Goal: Task Accomplishment & Management: Complete application form

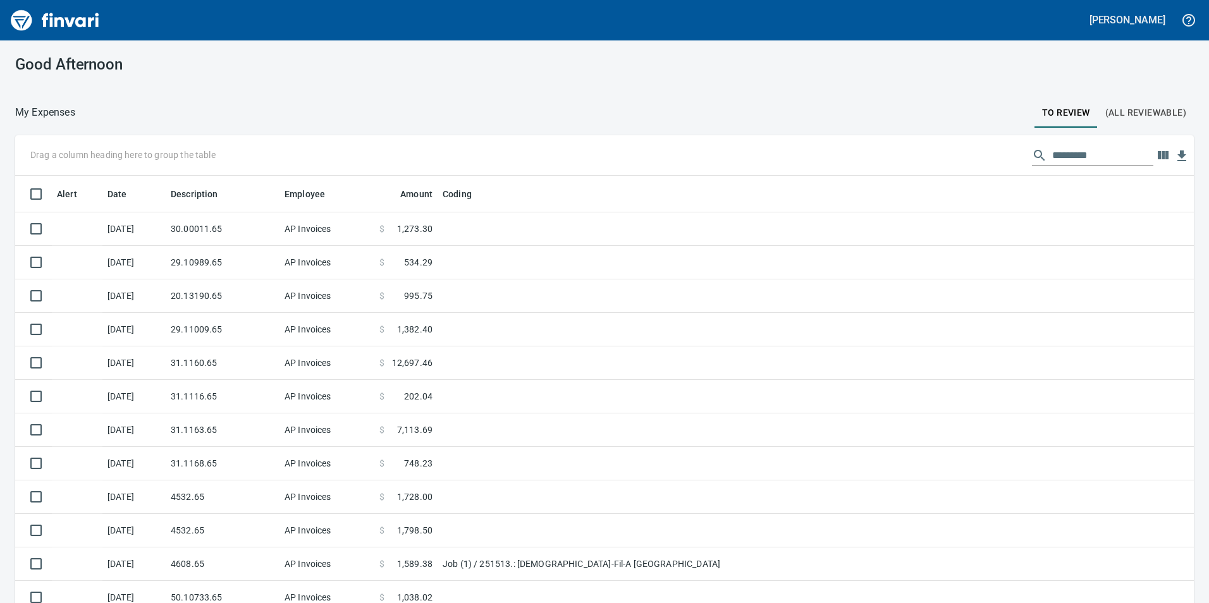
scroll to position [455, 1150]
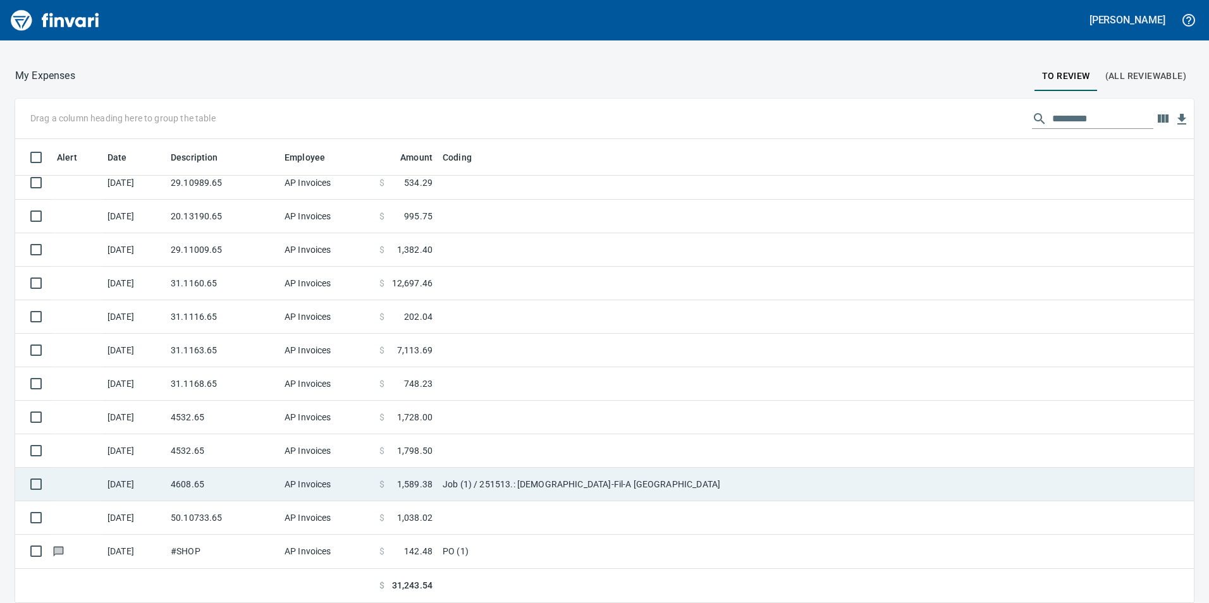
click at [341, 484] on td "AP Invoices" at bounding box center [326, 485] width 95 height 34
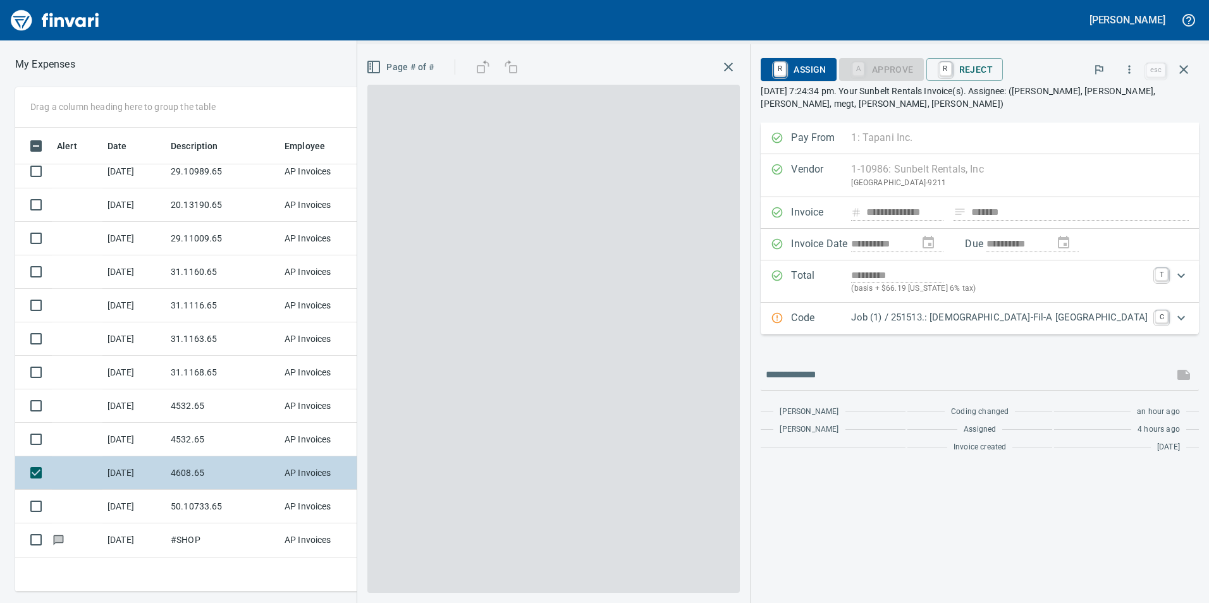
scroll to position [455, 843]
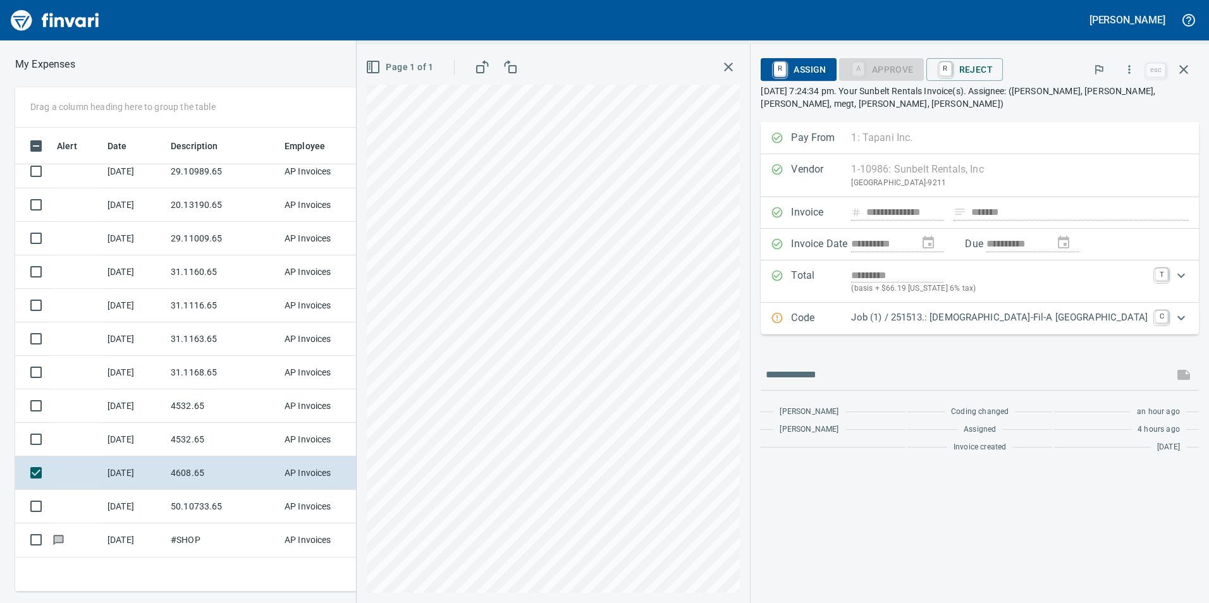
click at [1182, 310] on icon "Expand" at bounding box center [1181, 317] width 15 height 15
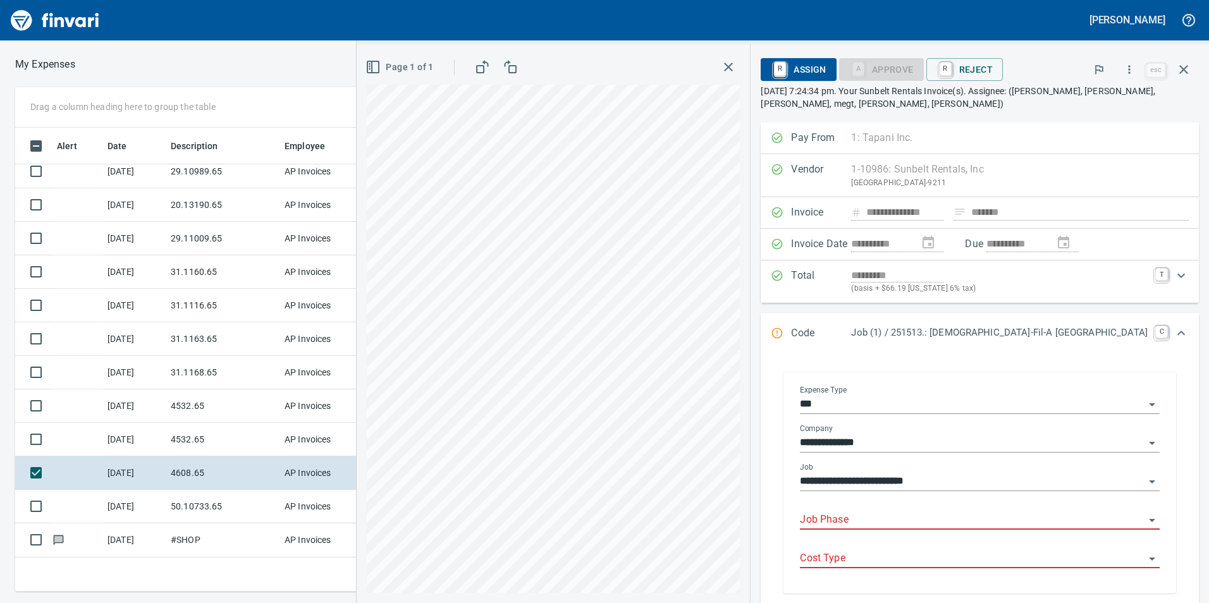
click at [964, 518] on input "Job Phase" at bounding box center [972, 521] width 345 height 18
click at [957, 558] on li "1003. .: General Requirements" at bounding box center [1016, 552] width 268 height 30
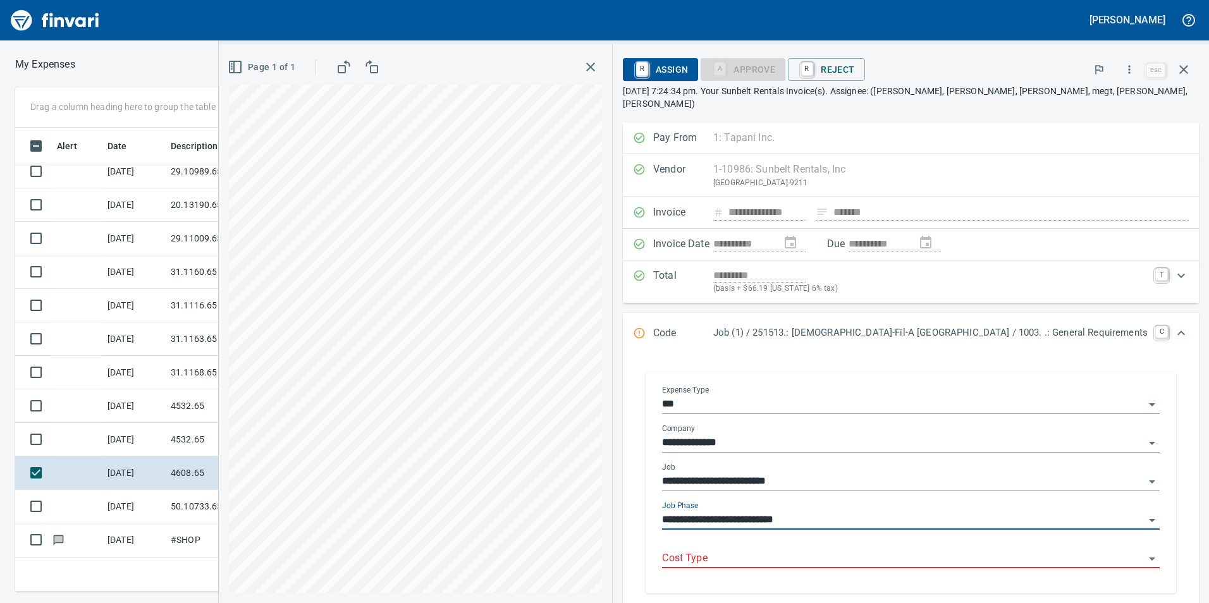
click at [952, 548] on div "Cost Type" at bounding box center [911, 554] width 498 height 28
type input "**********"
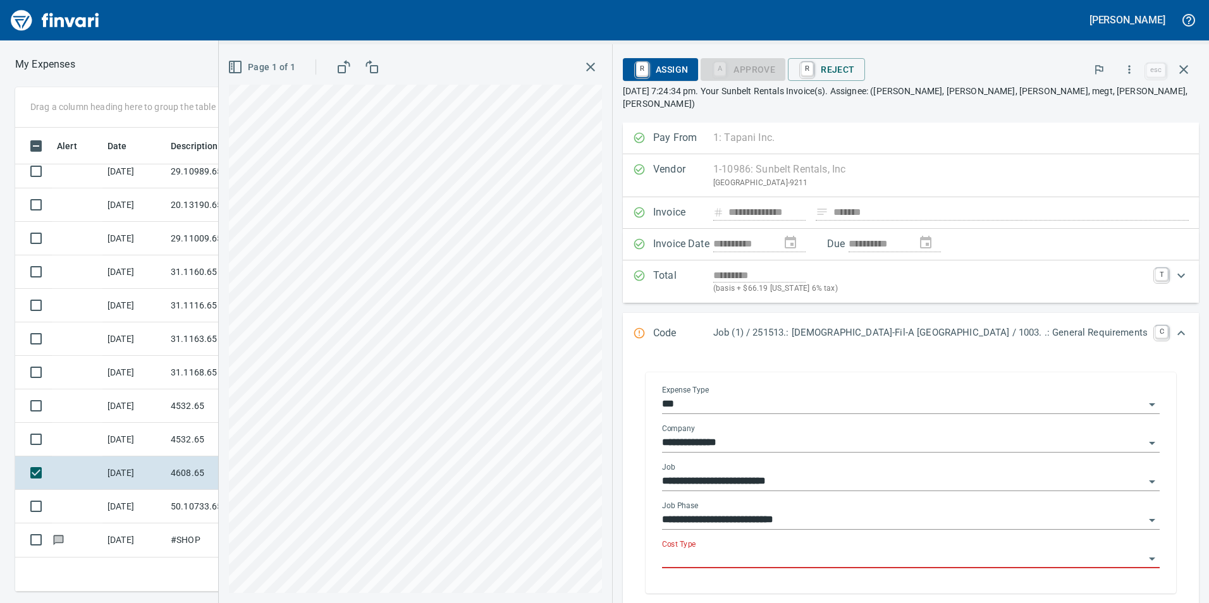
click at [1145, 563] on icon "Open" at bounding box center [1151, 558] width 15 height 15
click at [859, 492] on li "5: Other" at bounding box center [967, 497] width 365 height 30
type input "********"
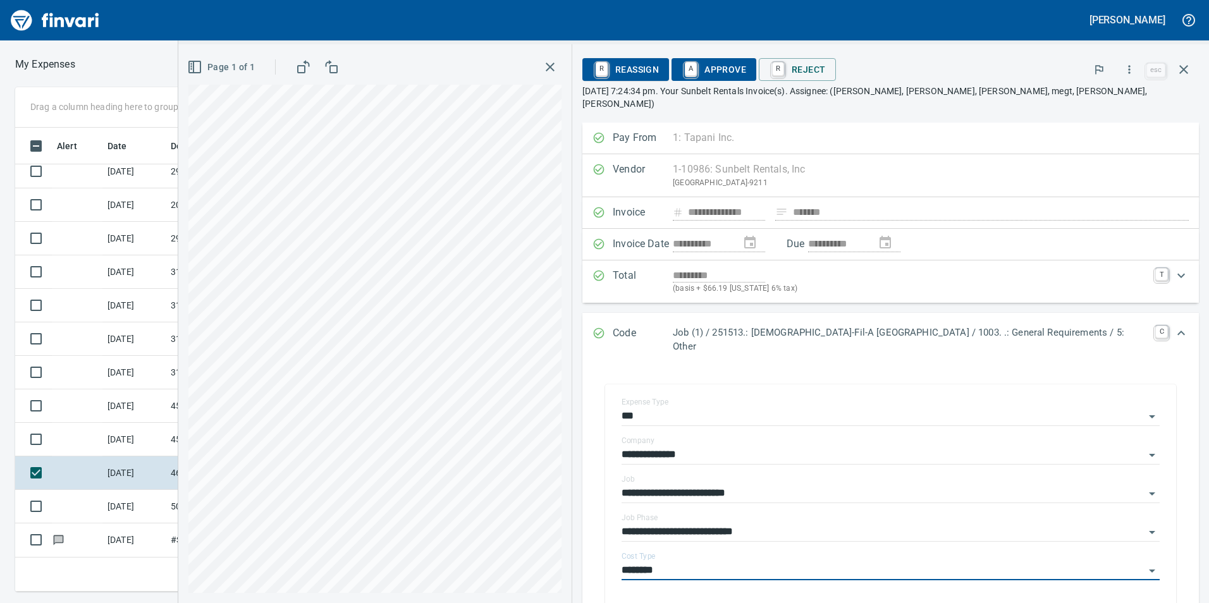
click at [1177, 331] on icon "Expand" at bounding box center [1181, 333] width 8 height 4
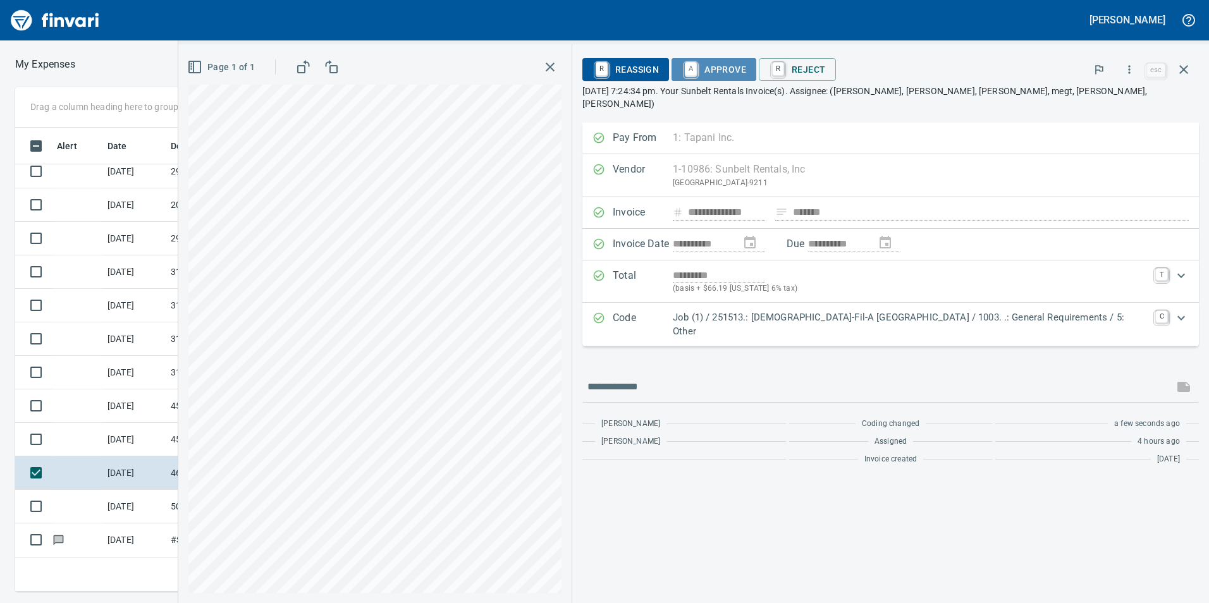
click at [746, 66] on span "A Approve" at bounding box center [714, 69] width 64 height 21
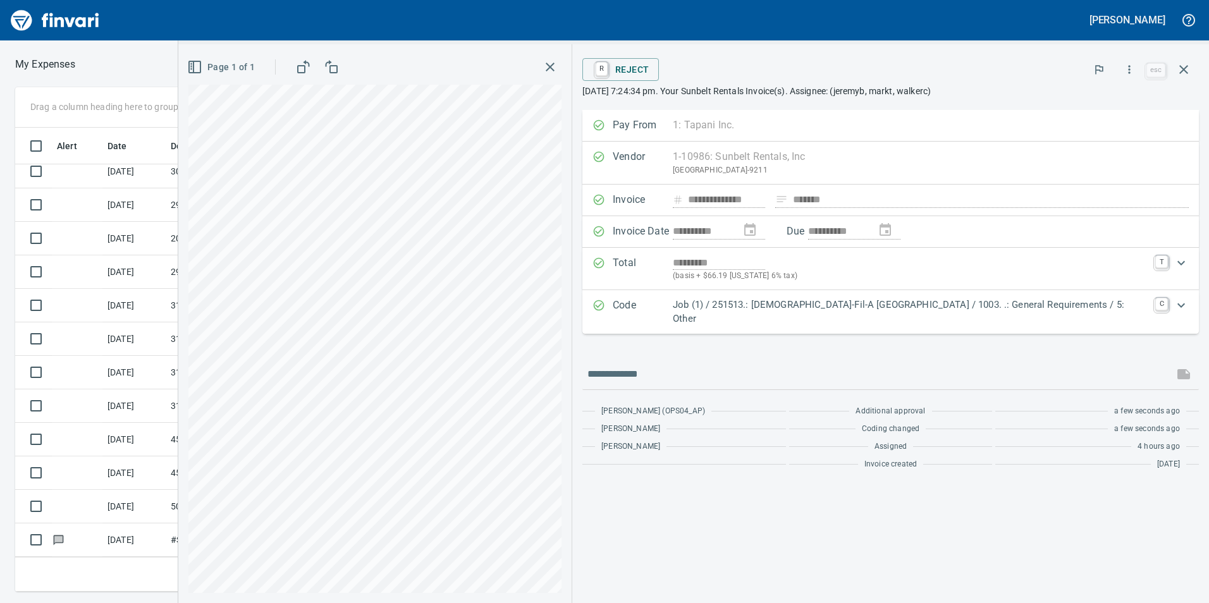
scroll to position [9, 0]
click at [1184, 70] on icon "button" at bounding box center [1183, 69] width 9 height 9
